Goal: Transaction & Acquisition: Obtain resource

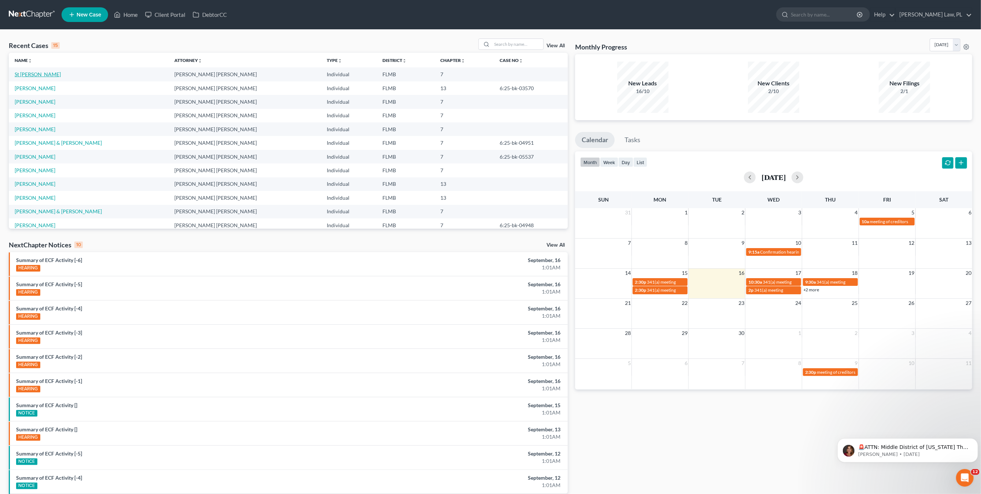
click at [53, 77] on link "St [PERSON_NAME]" at bounding box center [38, 74] width 46 height 6
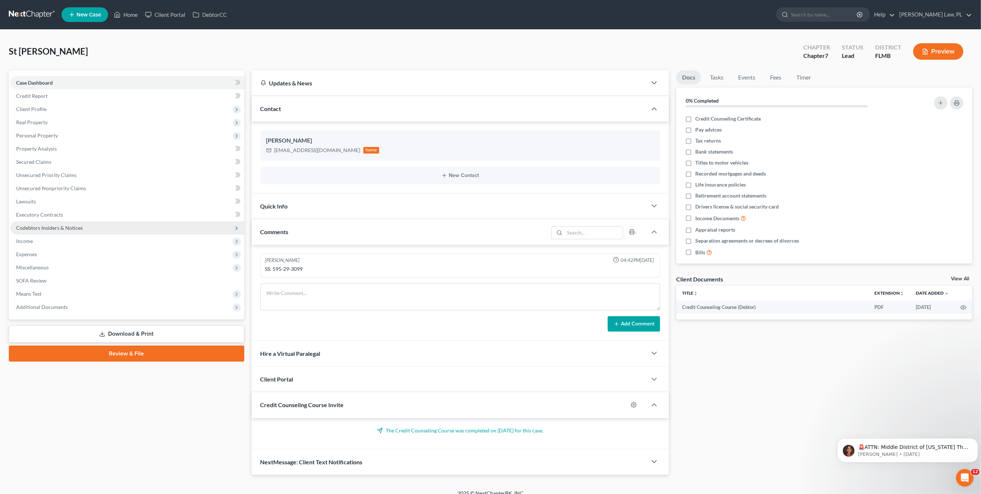
scroll to position [12, 0]
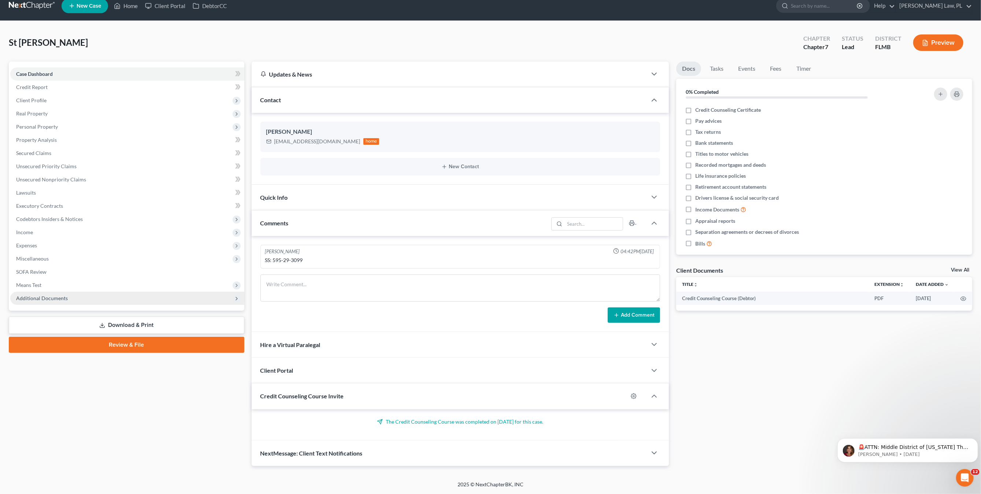
click at [29, 298] on span "Additional Documents" at bounding box center [42, 298] width 52 height 6
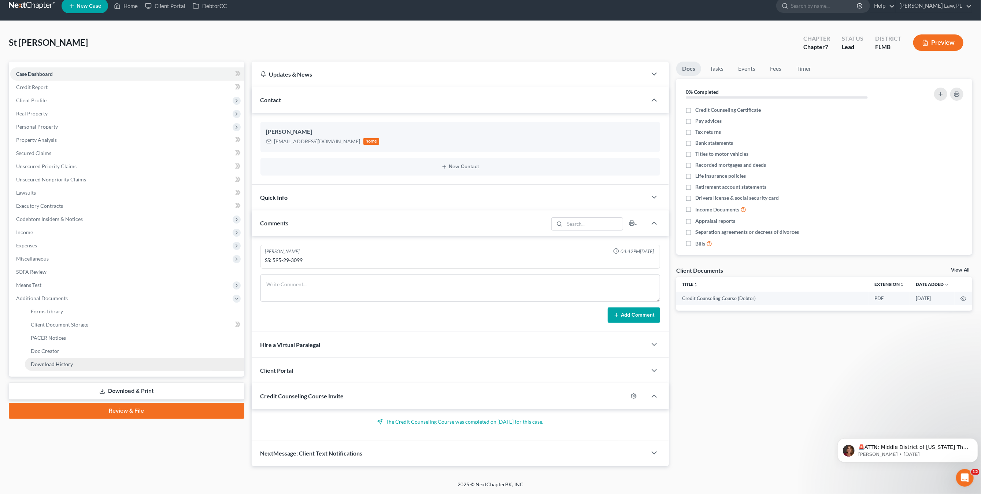
click at [51, 362] on span "Download History" at bounding box center [52, 364] width 42 height 6
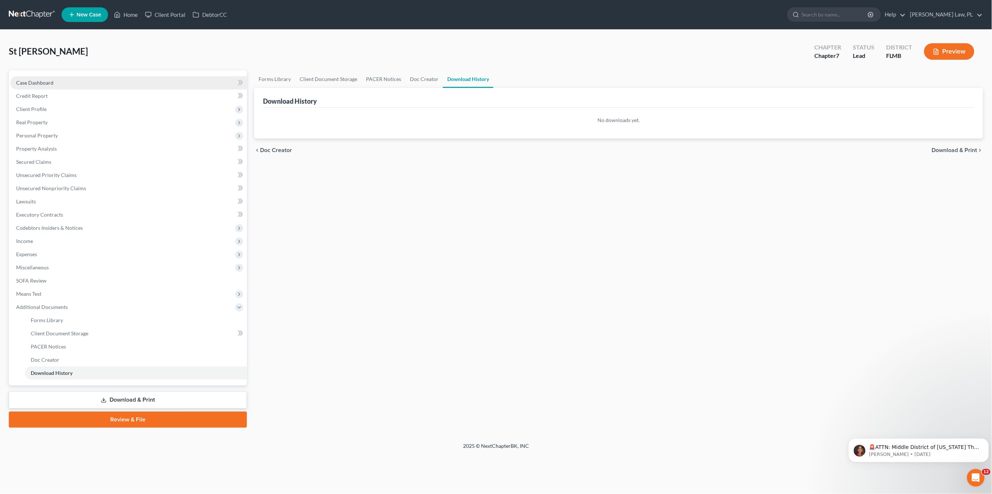
click at [47, 79] on span "Case Dashboard" at bounding box center [34, 82] width 37 height 6
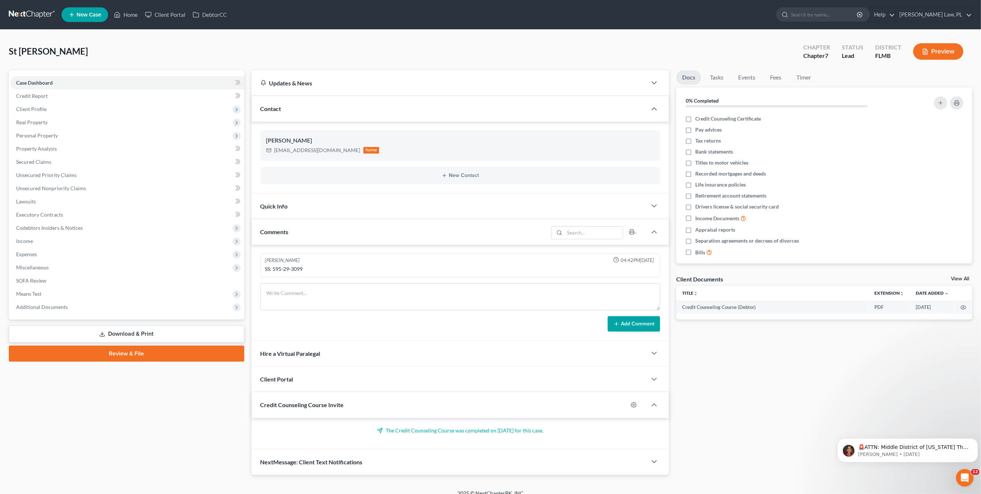
scroll to position [12, 0]
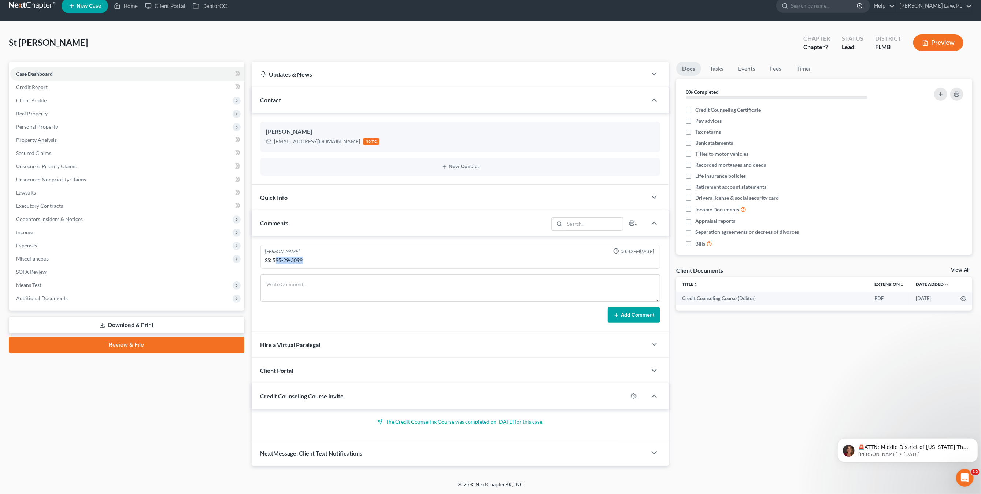
drag, startPoint x: 304, startPoint y: 256, endPoint x: 276, endPoint y: 256, distance: 28.2
click at [276, 256] on div "SS: 595-29-3099" at bounding box center [460, 259] width 390 height 7
click at [327, 255] on div "SS: 595-29-3099" at bounding box center [460, 260] width 393 height 10
drag, startPoint x: 273, startPoint y: 257, endPoint x: 303, endPoint y: 254, distance: 30.5
click at [303, 256] on div "SS: 595-29-3099" at bounding box center [460, 259] width 390 height 7
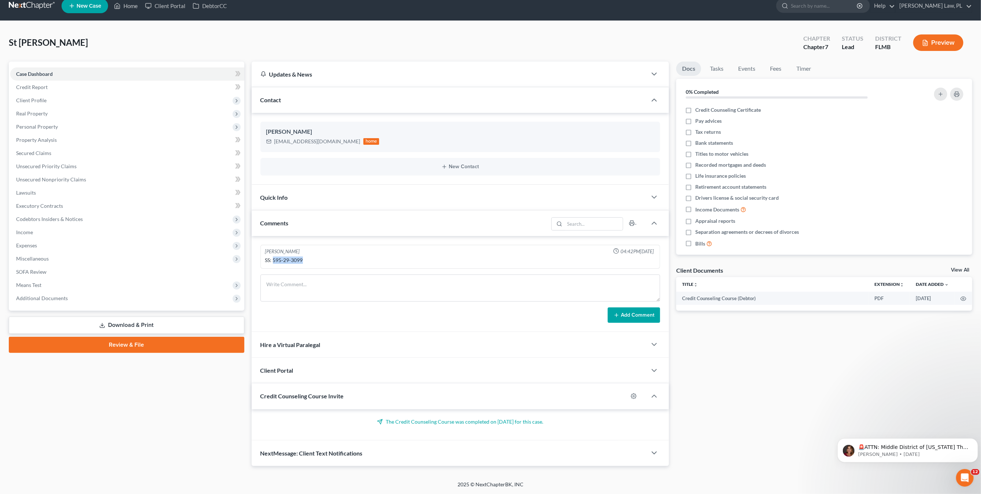
copy div "595-29-3099"
click at [124, 322] on link "Download & Print" at bounding box center [127, 324] width 236 height 17
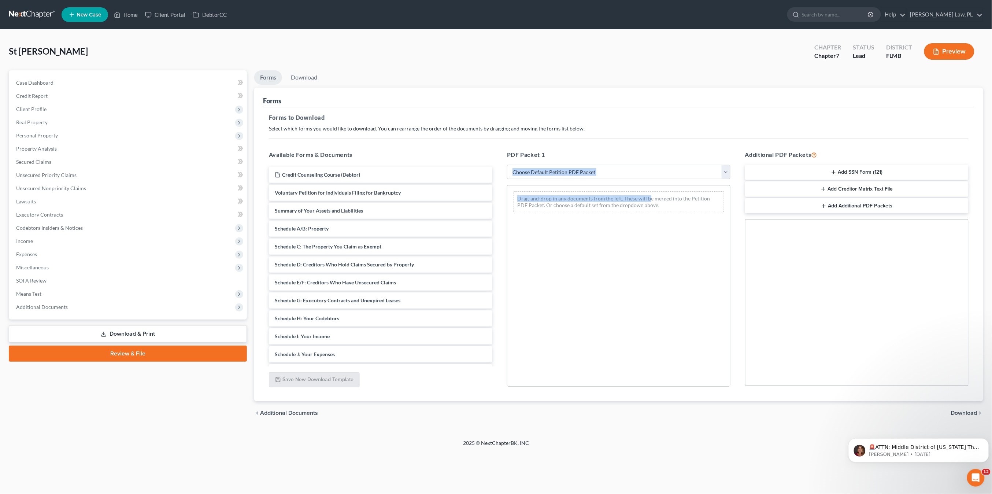
click at [648, 180] on div "PDF Packet 1 Choose Default Petition PDF Packet Complete Bankruptcy Petition (a…" at bounding box center [619, 268] width 238 height 248
click at [656, 175] on select "Choose Default Petition PDF Packet Complete Bankruptcy Petition (all forms and …" at bounding box center [618, 172] width 223 height 15
select select "0"
click at [507, 165] on select "Choose Default Petition PDF Packet Complete Bankruptcy Petition (all forms and …" at bounding box center [618, 172] width 223 height 15
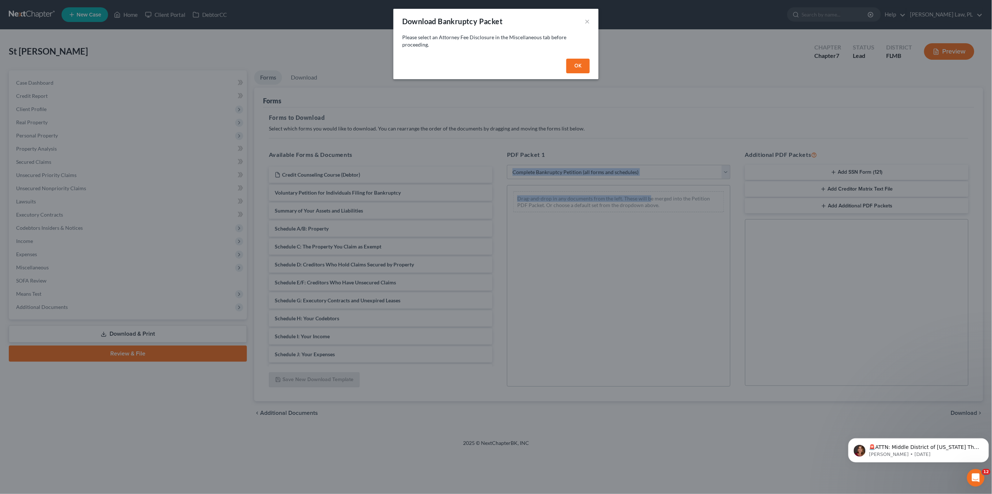
click at [580, 69] on button "OK" at bounding box center [577, 66] width 23 height 15
select select
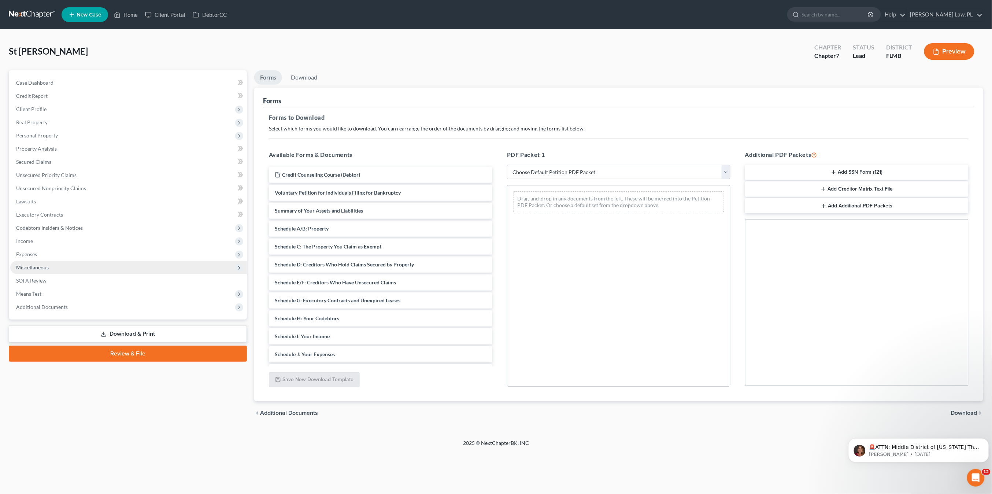
click at [51, 266] on span "Miscellaneous" at bounding box center [128, 267] width 237 height 13
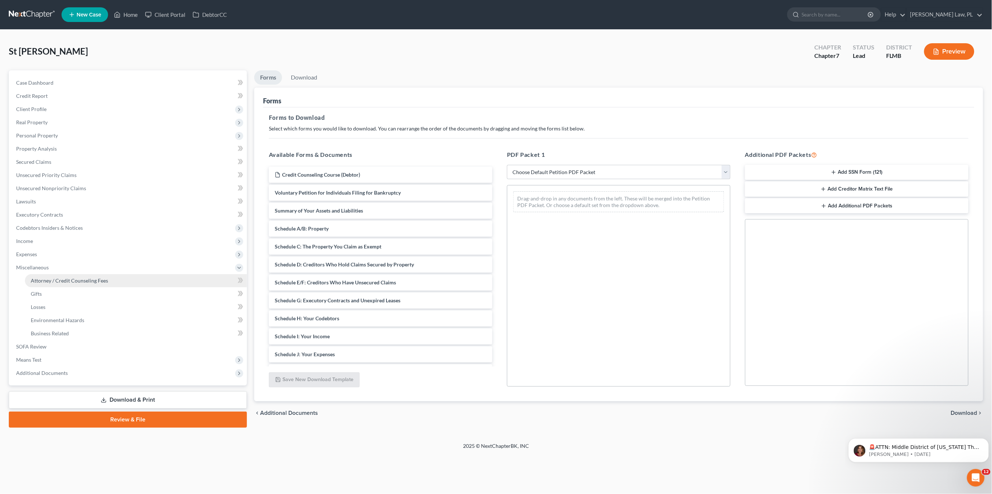
click at [64, 282] on span "Attorney / Credit Counseling Fees" at bounding box center [69, 280] width 77 height 6
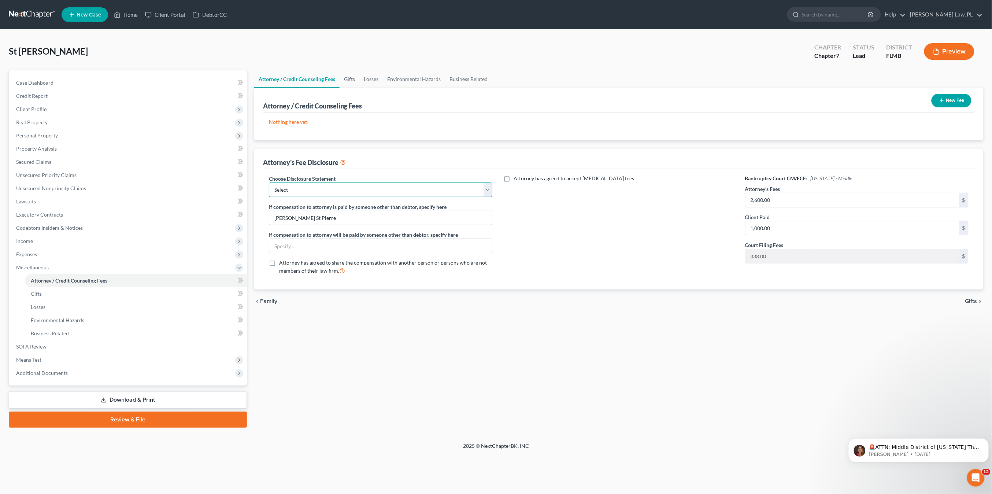
click at [415, 192] on select "Select Attorney Fee Disclosure" at bounding box center [380, 189] width 223 height 15
select select "0"
click at [269, 183] on select "Select Attorney Fee Disclosure" at bounding box center [380, 189] width 223 height 15
click at [125, 396] on link "Download & Print" at bounding box center [128, 399] width 238 height 17
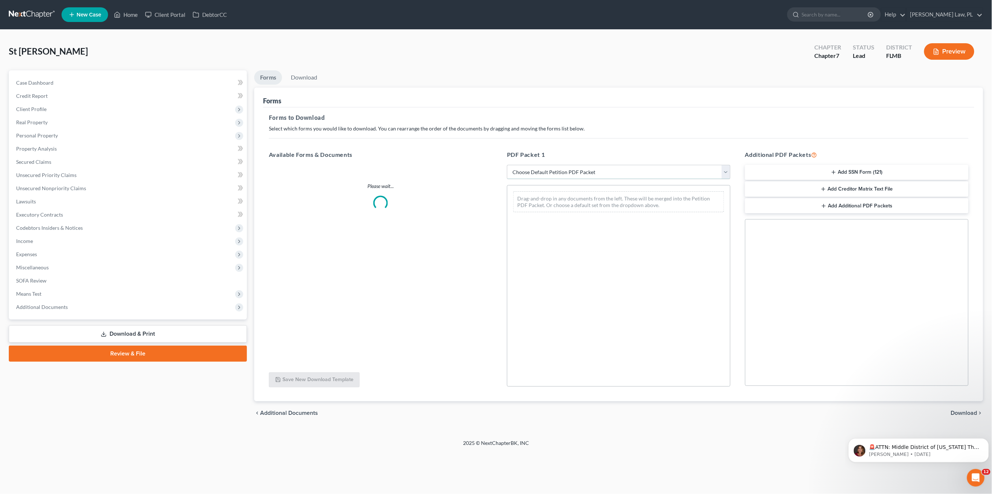
click at [584, 169] on select "Choose Default Petition PDF Packet Complete Bankruptcy Petition (all forms and …" at bounding box center [618, 172] width 223 height 15
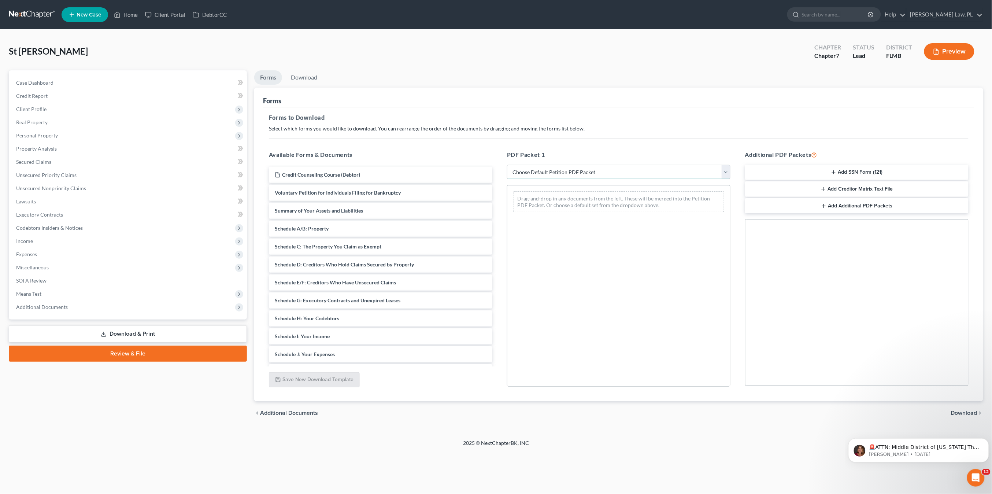
select select "0"
click at [507, 165] on select "Choose Default Petition PDF Packet Complete Bankruptcy Petition (all forms and …" at bounding box center [618, 172] width 223 height 15
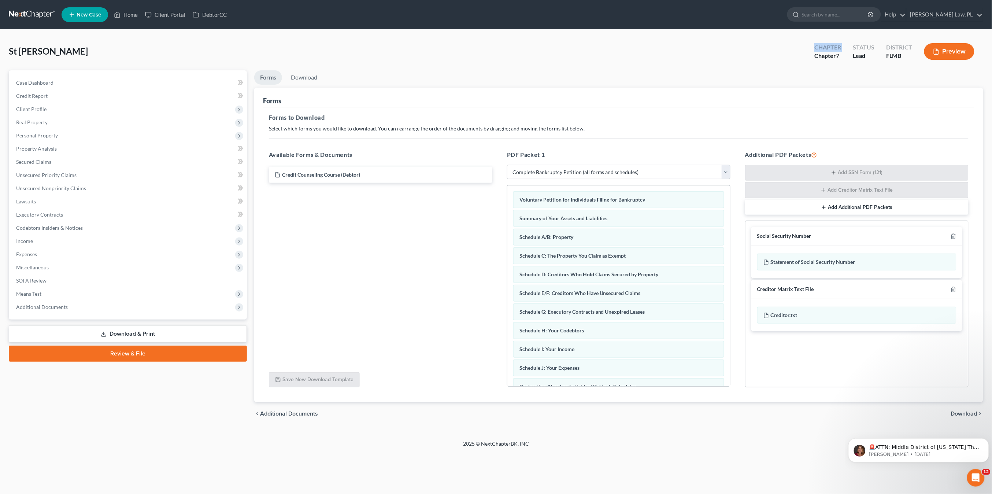
drag, startPoint x: 881, startPoint y: 307, endPoint x: 566, endPoint y: 53, distance: 404.8
click at [566, 53] on div "St [PERSON_NAME] Upgraded Chapter Chapter 7 Status Lead District [GEOGRAPHIC_DA…" at bounding box center [496, 54] width 974 height 32
click at [974, 416] on span "Download" at bounding box center [964, 414] width 26 height 6
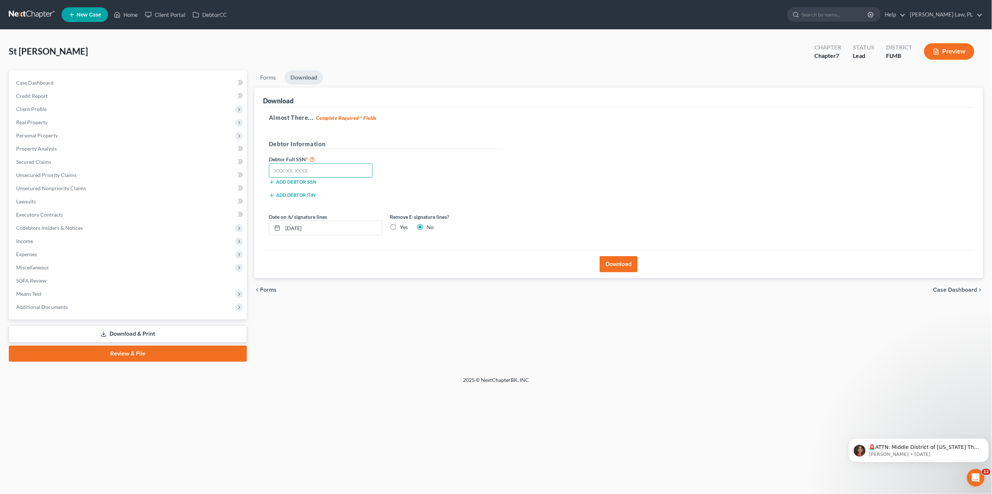
click at [310, 172] on input "text" at bounding box center [321, 170] width 104 height 15
paste input "595-29-3099"
type input "595-29-3099"
click at [400, 231] on label "Yes" at bounding box center [404, 226] width 8 height 7
click at [403, 228] on input "Yes" at bounding box center [405, 225] width 5 height 5
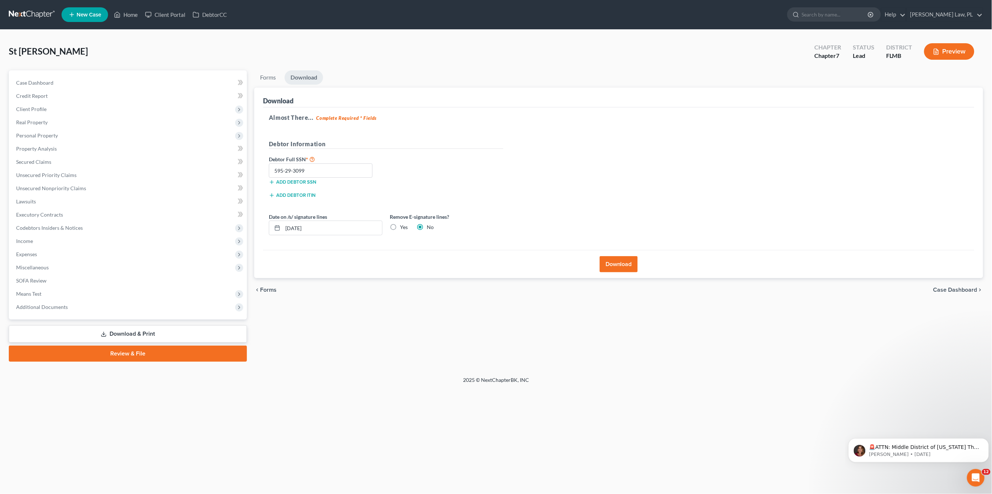
radio input "true"
radio input "false"
click at [619, 272] on button "Download" at bounding box center [619, 264] width 38 height 16
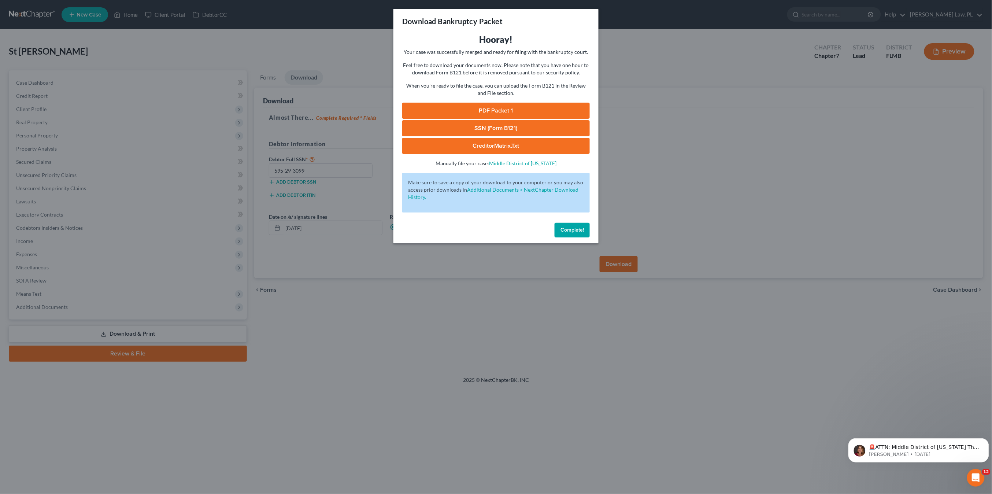
click at [473, 106] on link "PDF Packet 1" at bounding box center [496, 111] width 188 height 16
click at [500, 129] on link "SSN (Form B121)" at bounding box center [496, 128] width 188 height 16
